Goal: Task Accomplishment & Management: Use online tool/utility

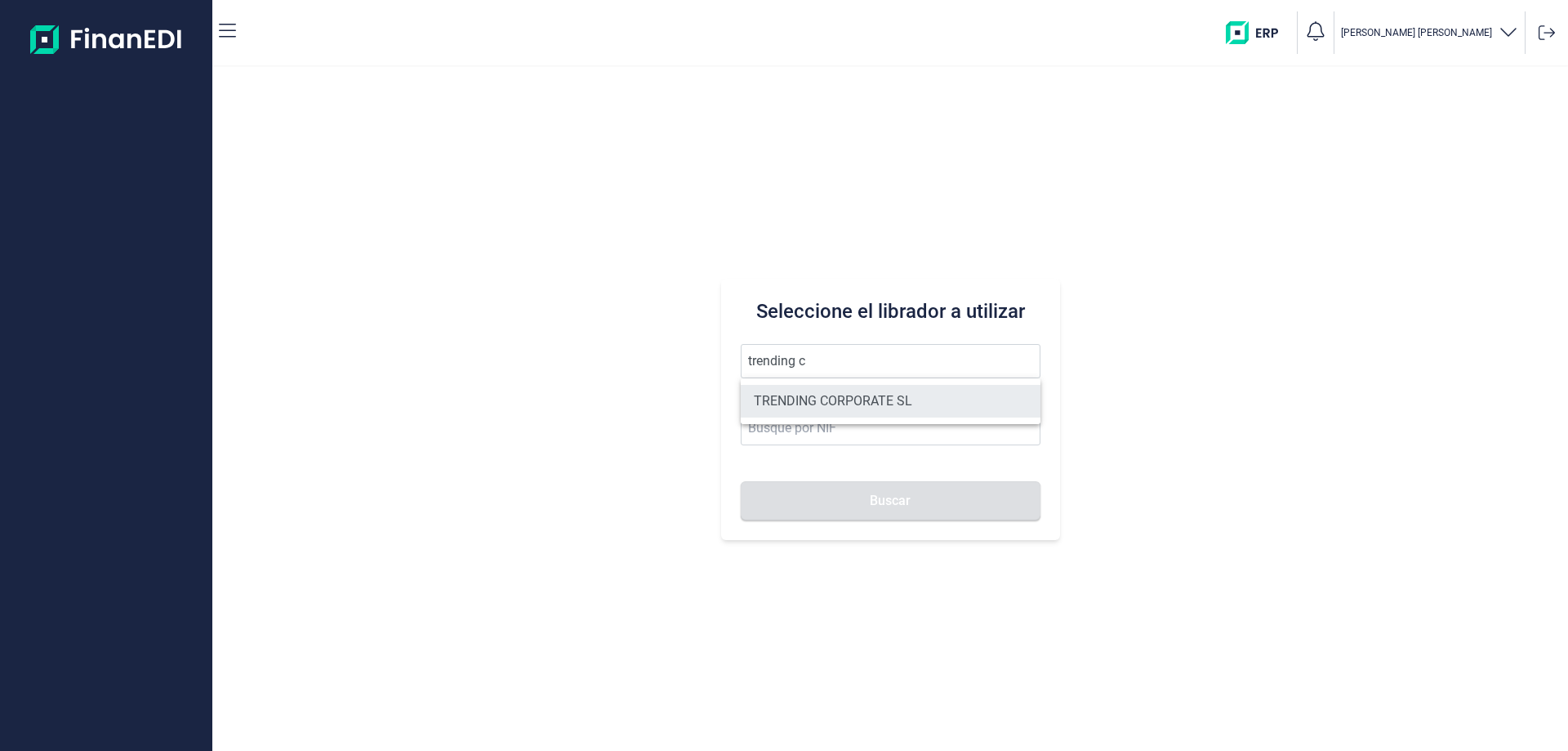
click at [847, 401] on li "TRENDING CORPORATE SL" at bounding box center [891, 401] width 300 height 33
type input "TRENDING CORPORATE SL"
type input "B90325440"
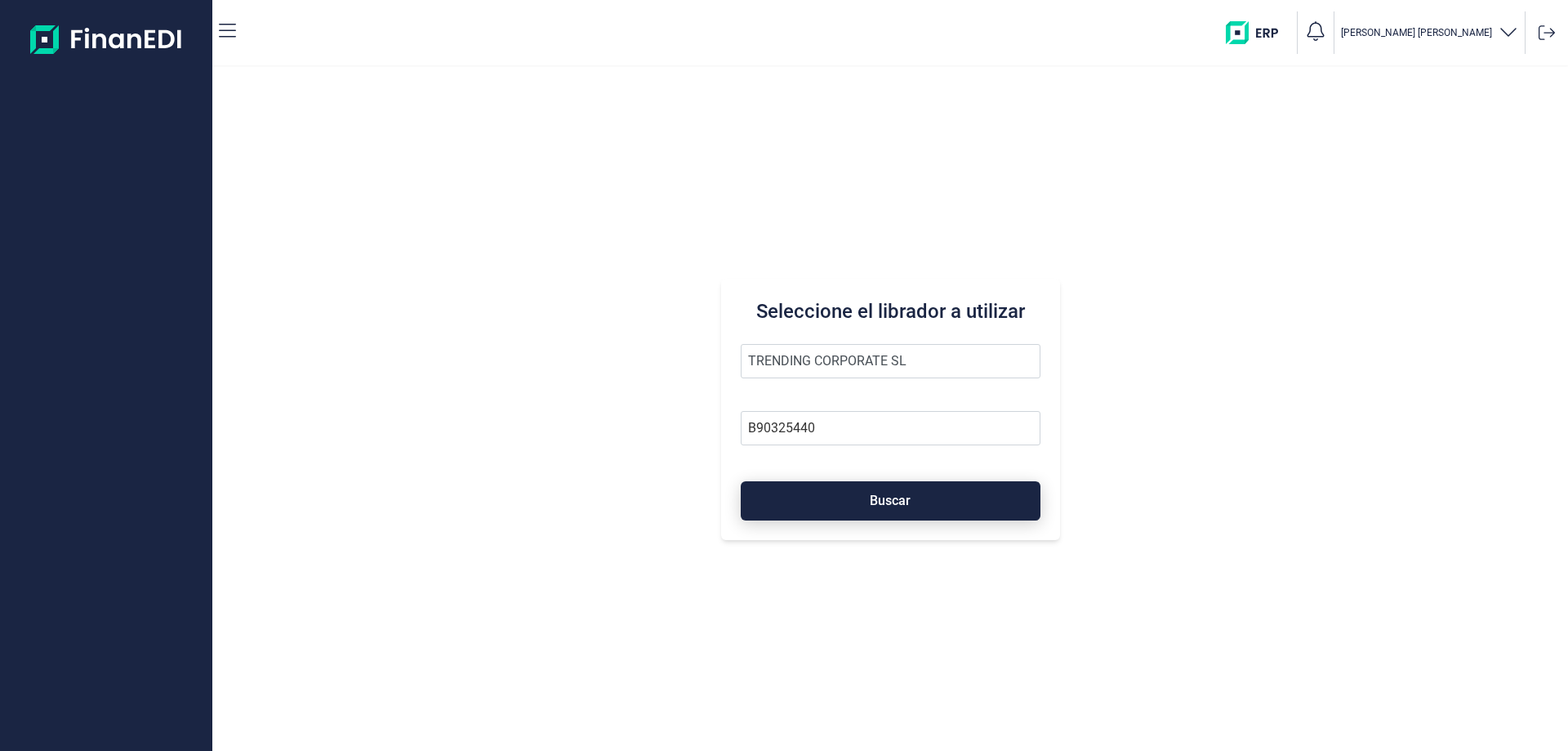
click at [895, 503] on span "Buscar" at bounding box center [891, 499] width 41 height 12
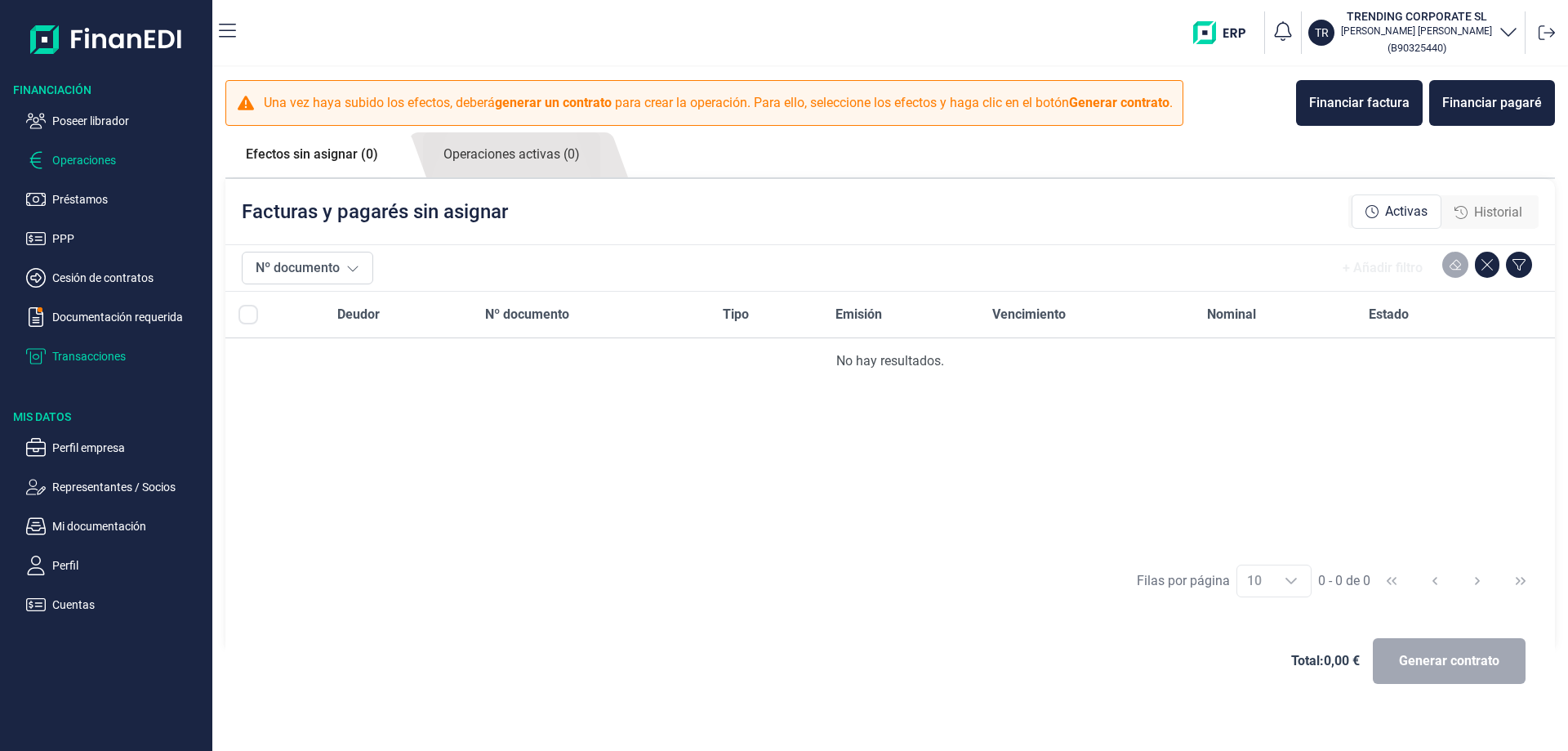
click at [86, 354] on p "Transacciones" at bounding box center [129, 356] width 154 height 20
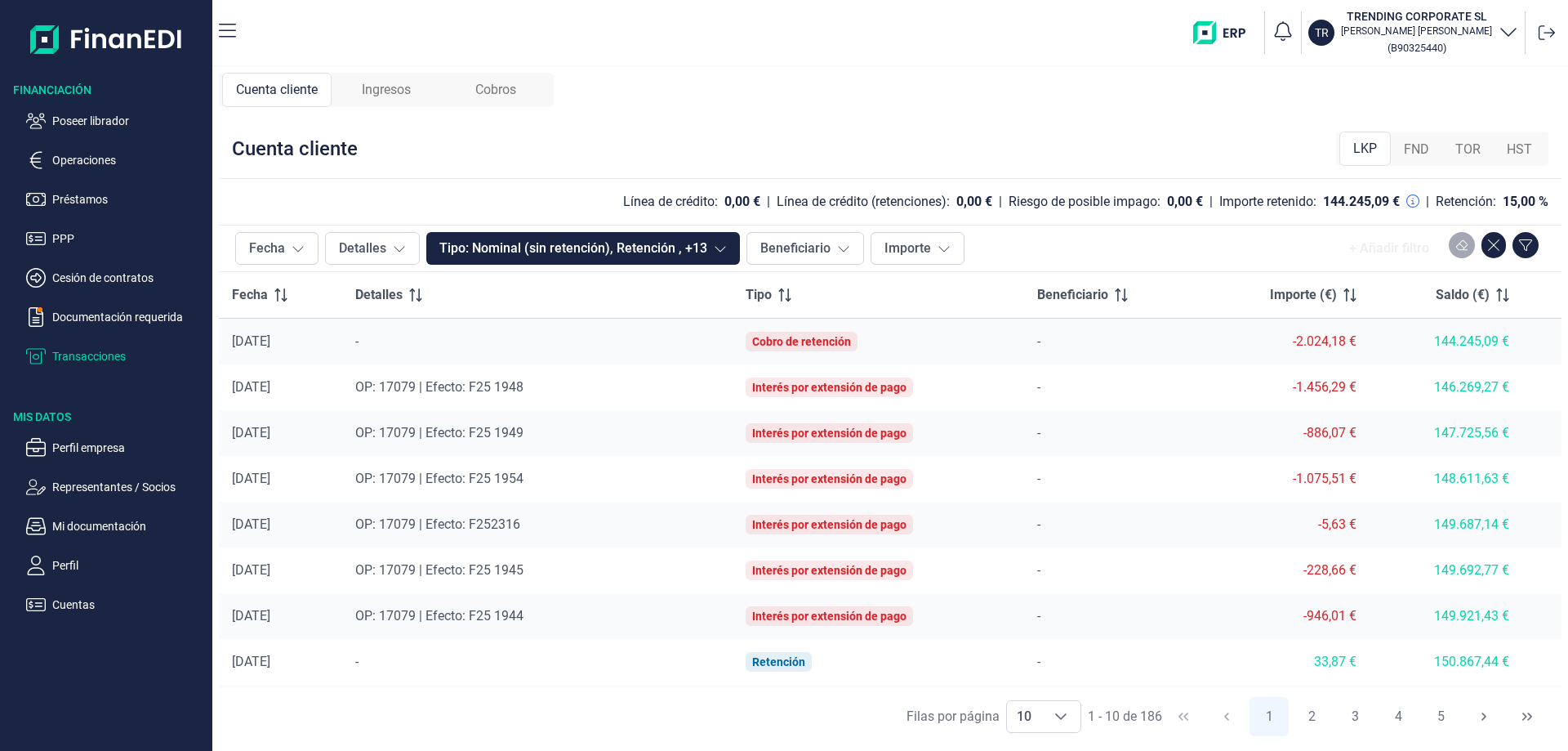
scroll to position [89, 0]
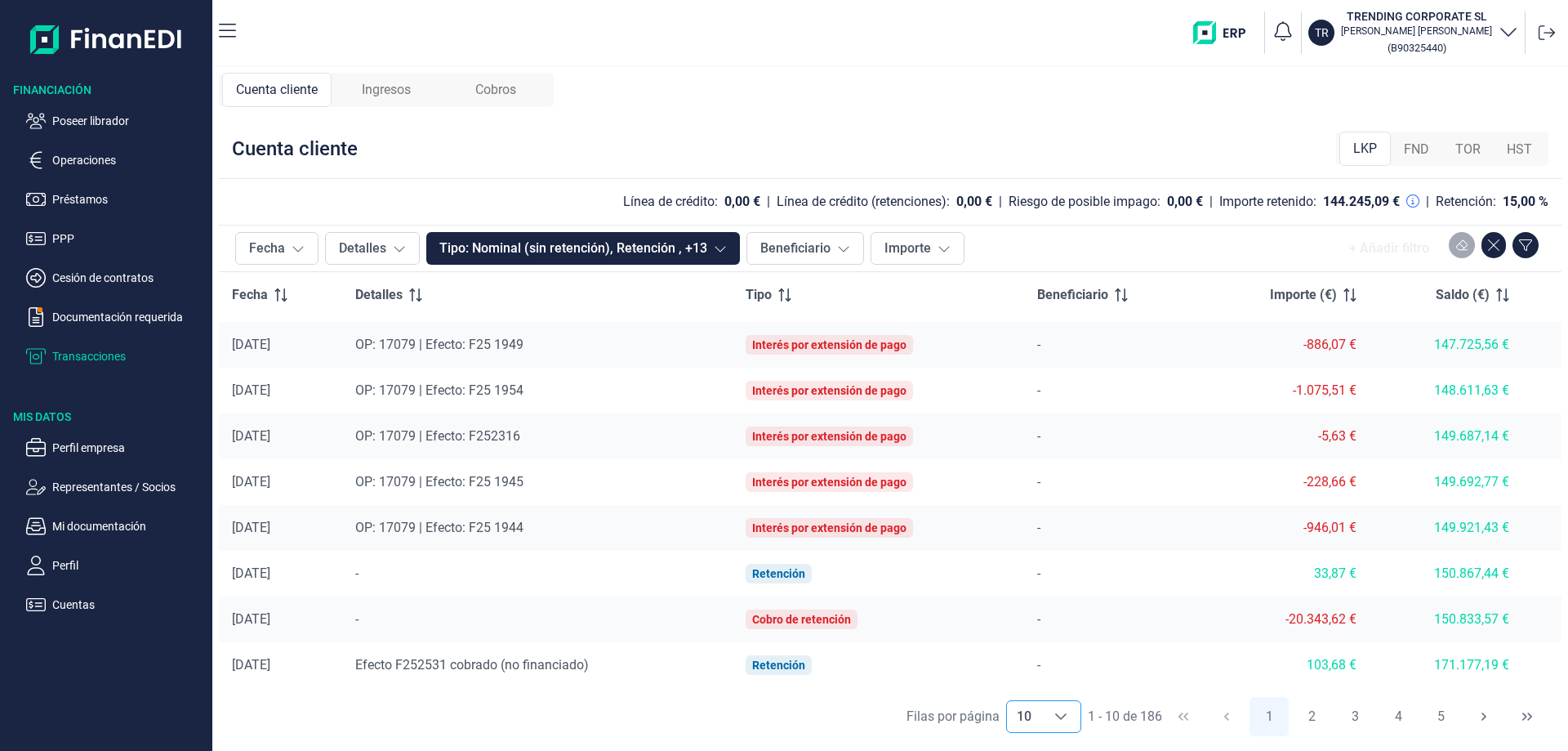
click at [1065, 717] on icon "Choose" at bounding box center [1061, 717] width 13 height 13
click at [1037, 681] on span "100" at bounding box center [1027, 679] width 22 height 16
type input "100"
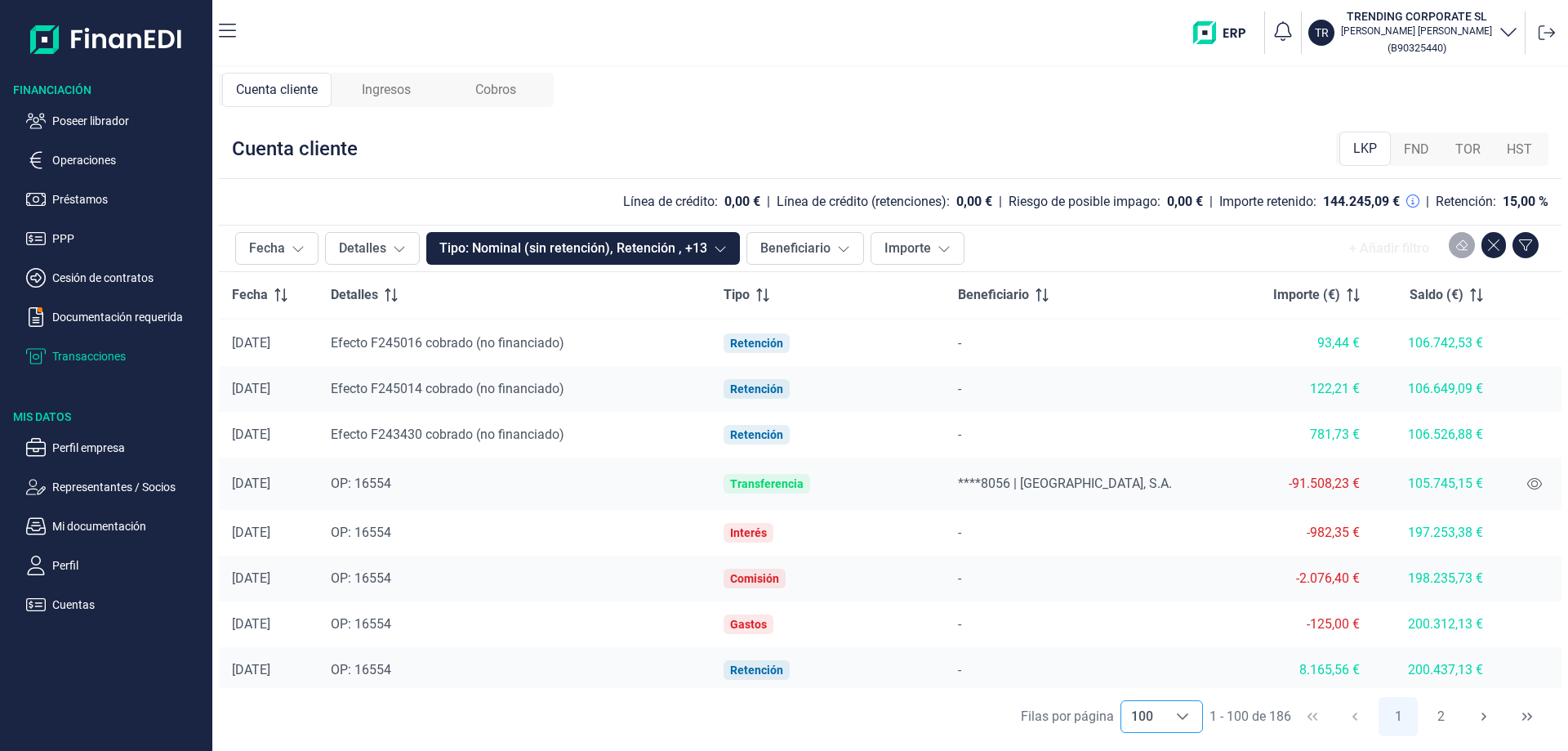
scroll to position [4303, 0]
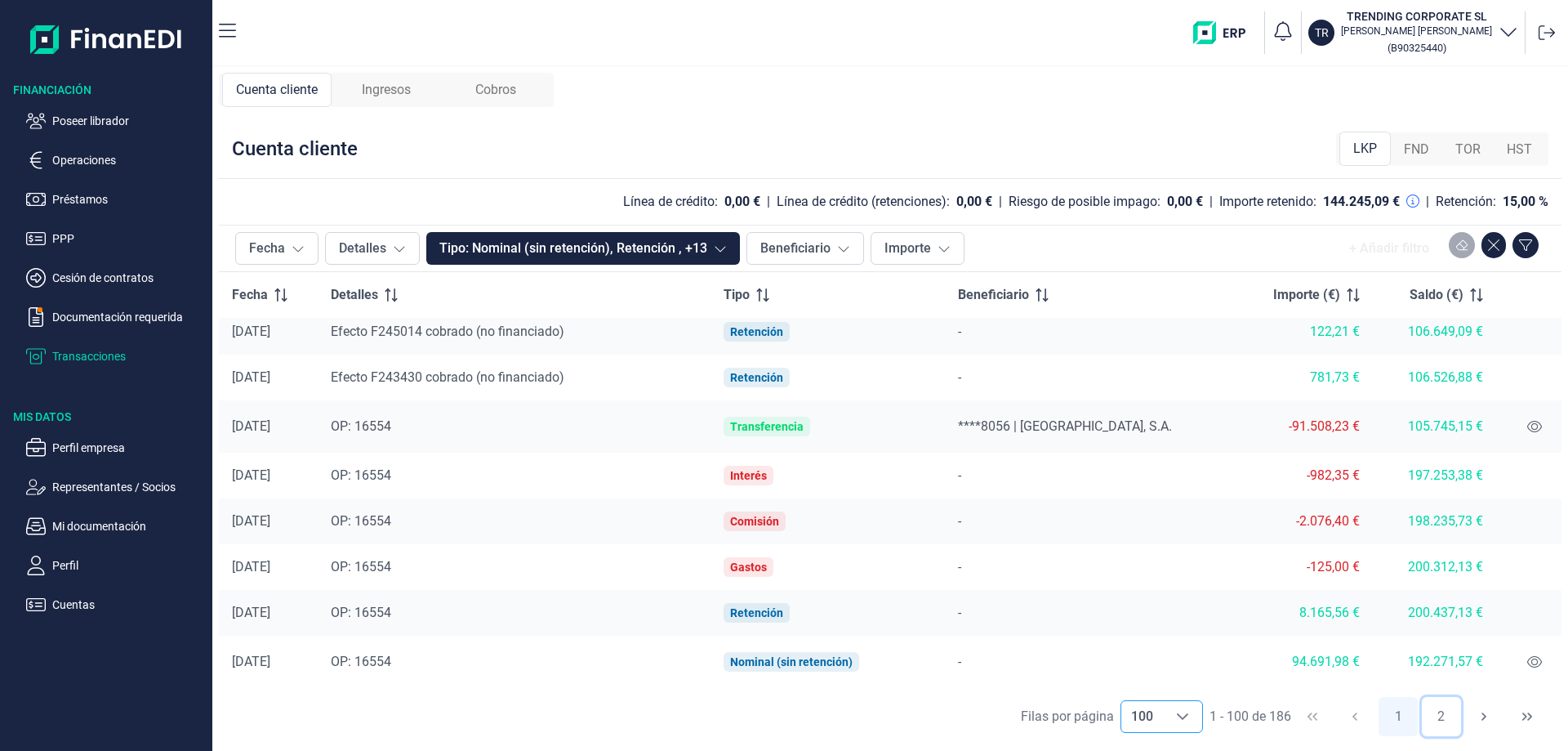
click at [1441, 715] on button "2" at bounding box center [1441, 717] width 39 height 39
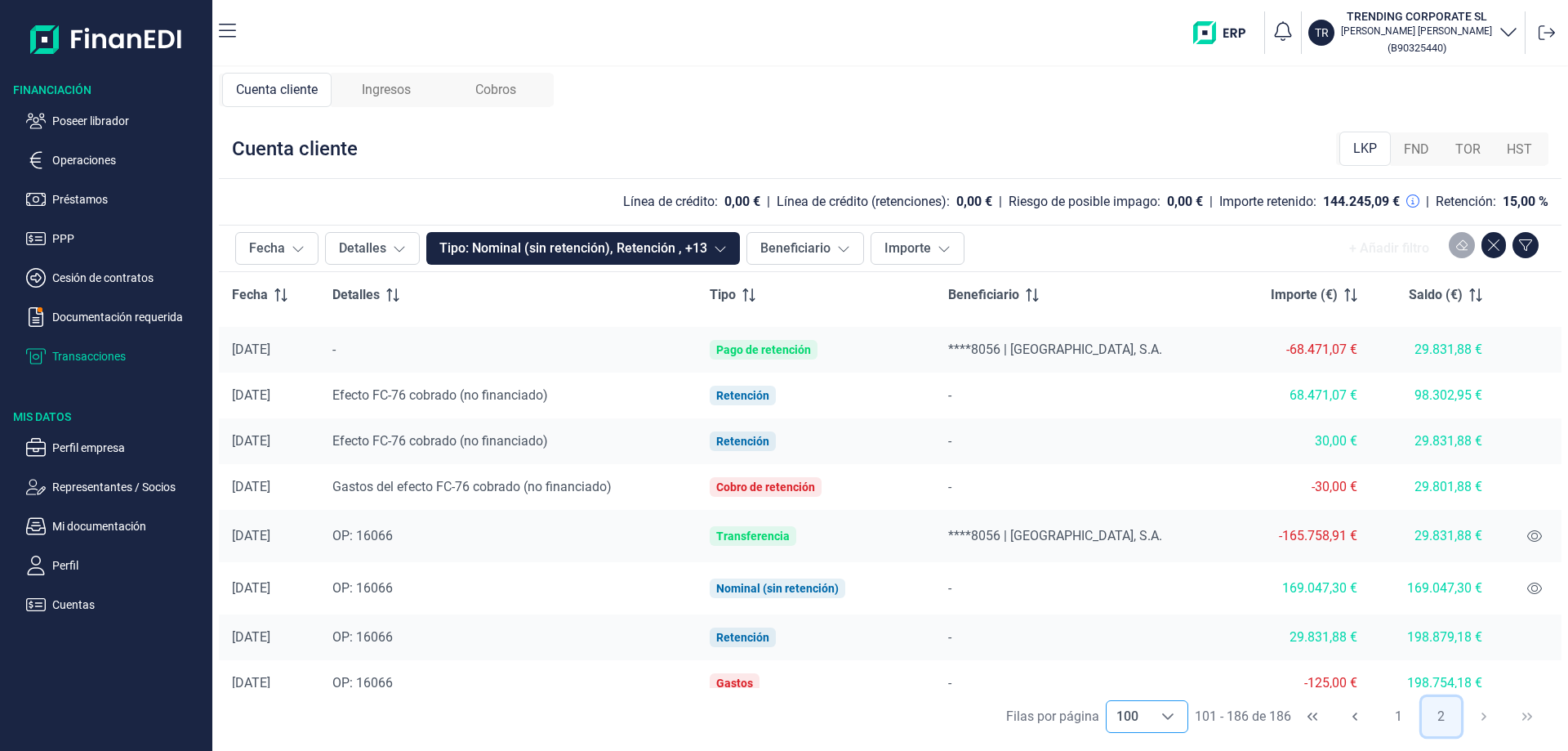
scroll to position [3695, 0]
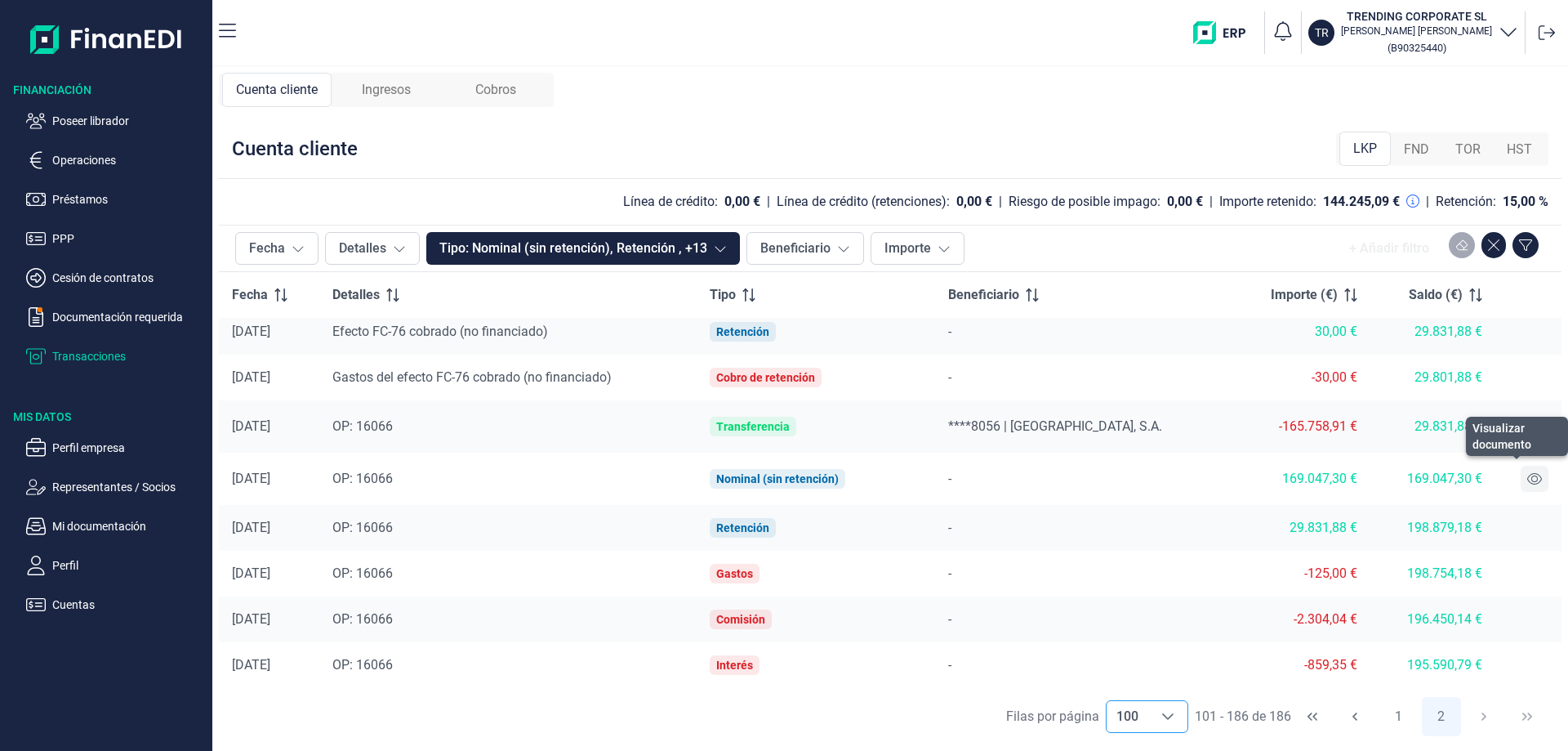
click at [1530, 480] on icon at bounding box center [1534, 479] width 15 height 13
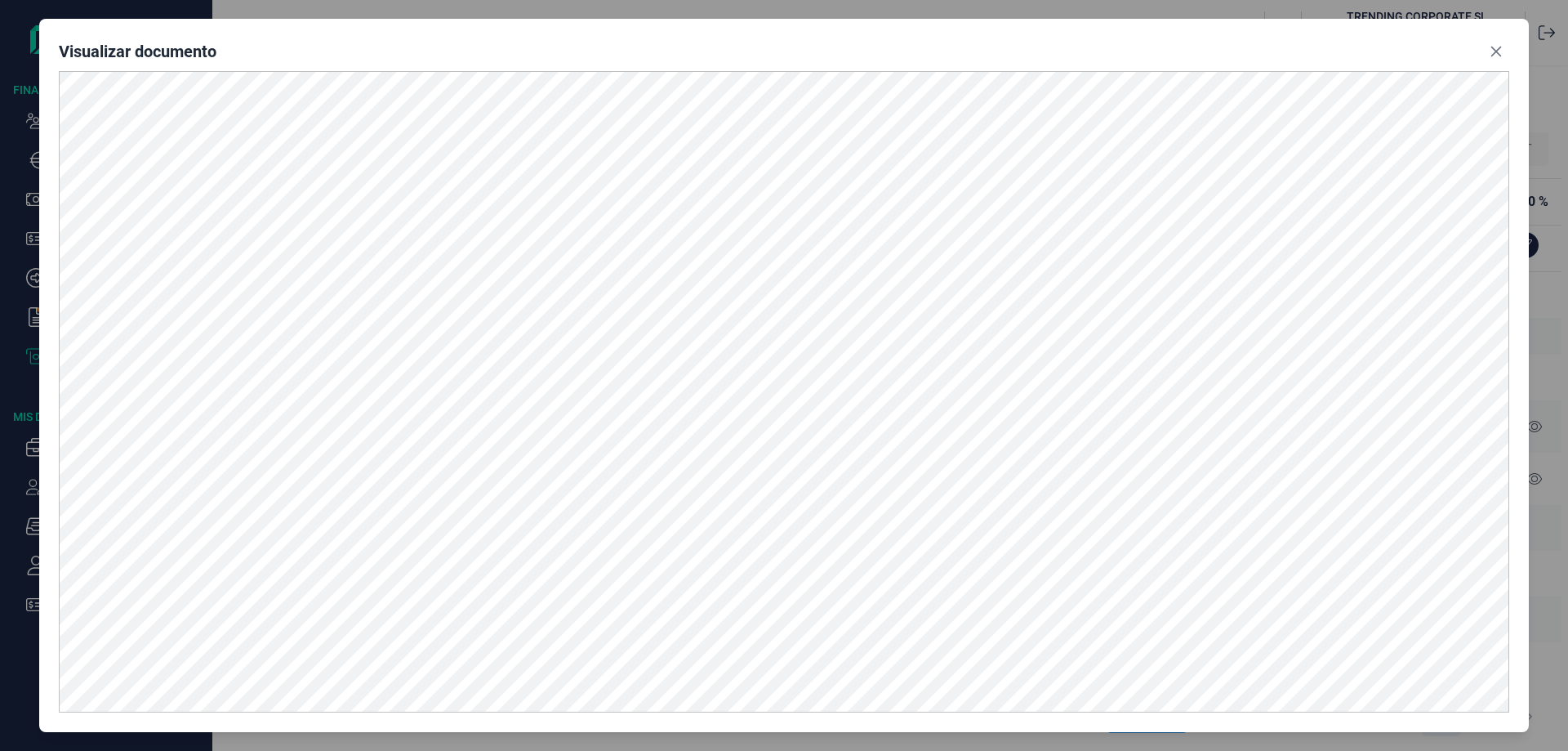
drag, startPoint x: 1490, startPoint y: 49, endPoint x: 1437, endPoint y: 70, distance: 57.0
click at [1491, 49] on icon "Close" at bounding box center [1496, 51] width 13 height 13
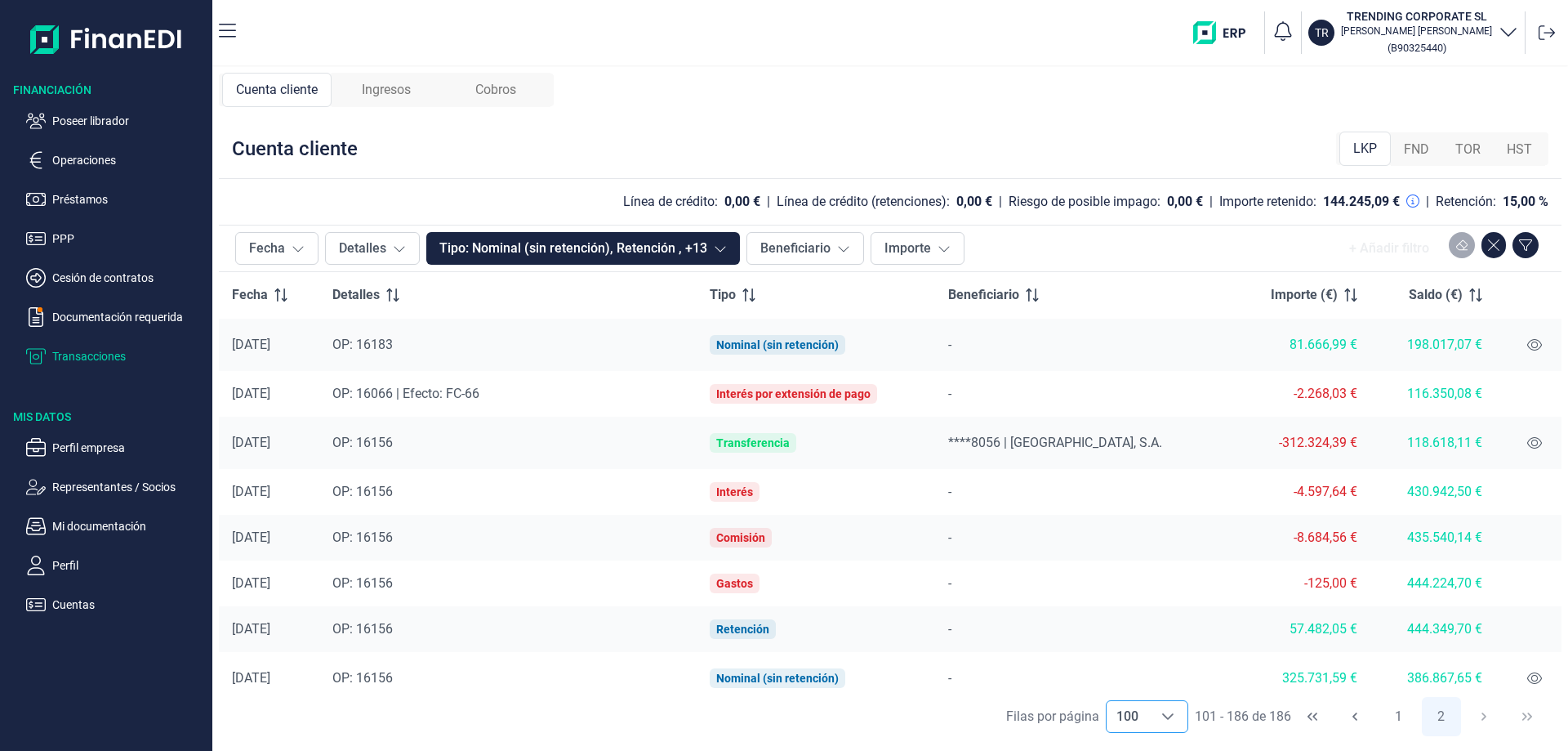
scroll to position [2552, 0]
